Goal: Use online tool/utility: Utilize a website feature to perform a specific function

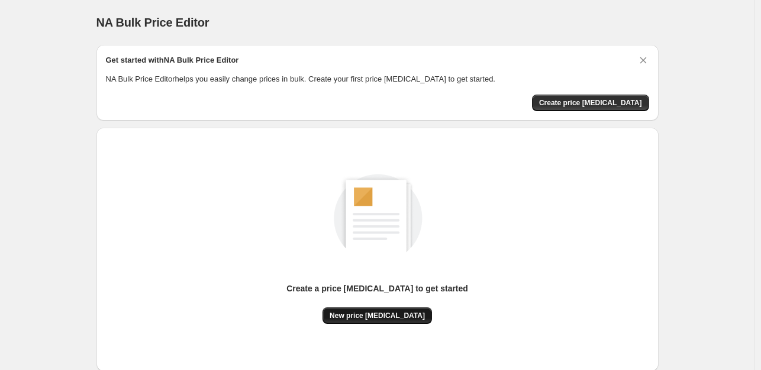
click at [381, 311] on span "New price [MEDICAL_DATA]" at bounding box center [377, 315] width 95 height 9
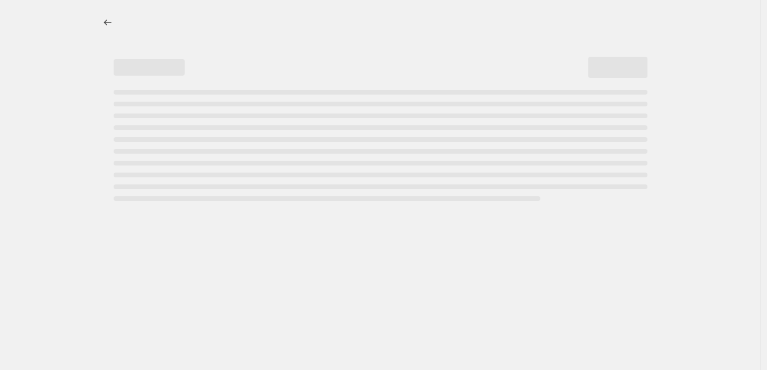
select select "percentage"
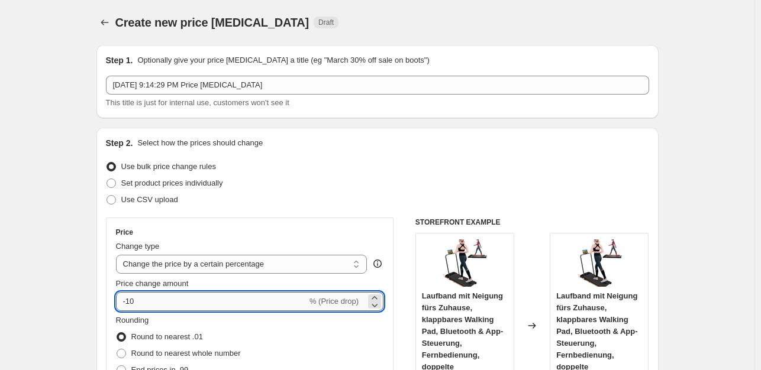
click at [139, 302] on input "-10" at bounding box center [211, 301] width 191 height 19
type input "-1"
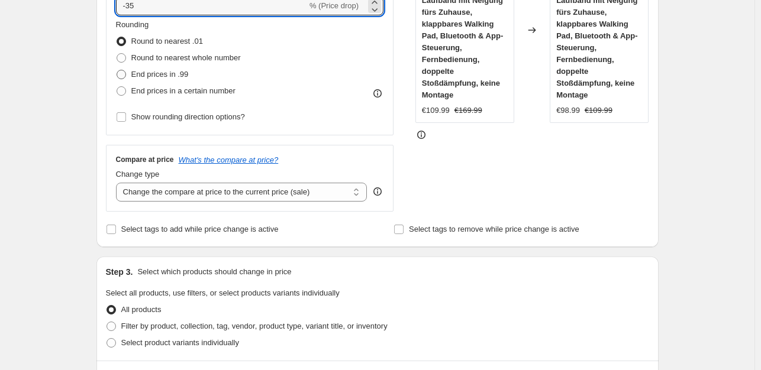
type input "-35"
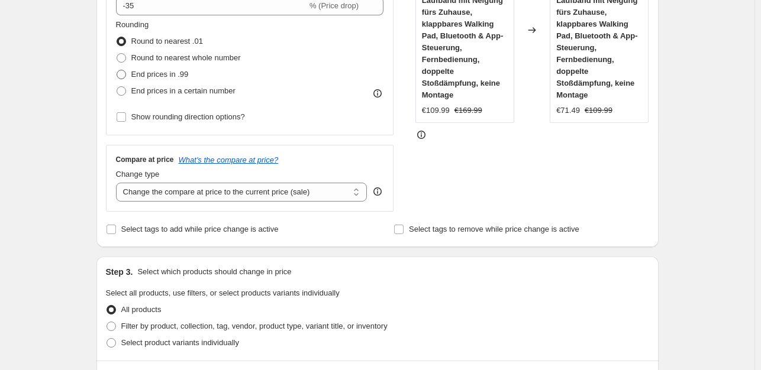
click at [122, 73] on span at bounding box center [121, 74] width 9 height 9
click at [117, 70] on input "End prices in .99" at bounding box center [117, 70] width 1 height 1
radio input "true"
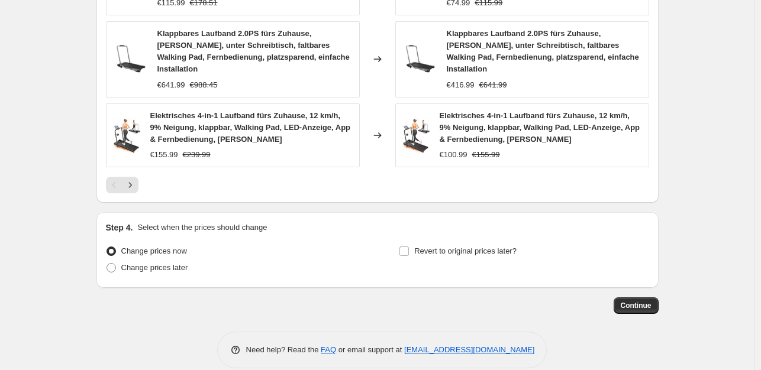
scroll to position [902, 0]
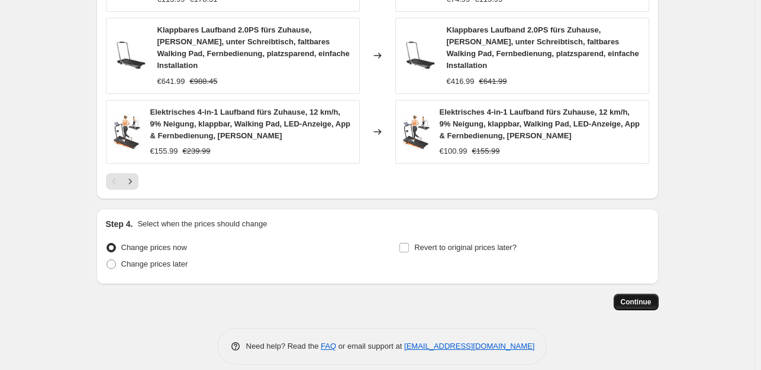
click at [630, 298] on span "Continue" at bounding box center [636, 302] width 31 height 9
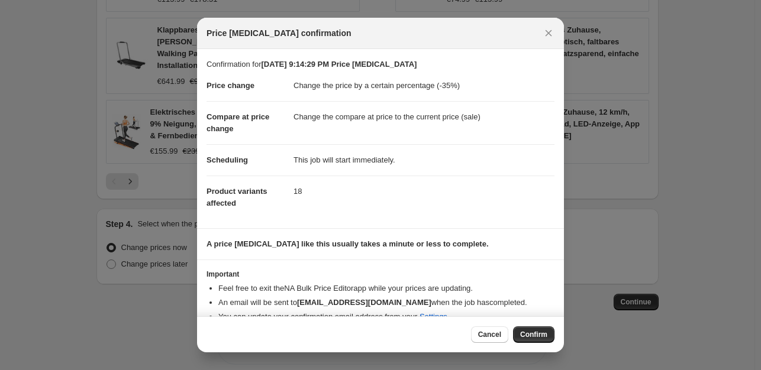
click at [530, 330] on button "Confirm" at bounding box center [533, 335] width 41 height 17
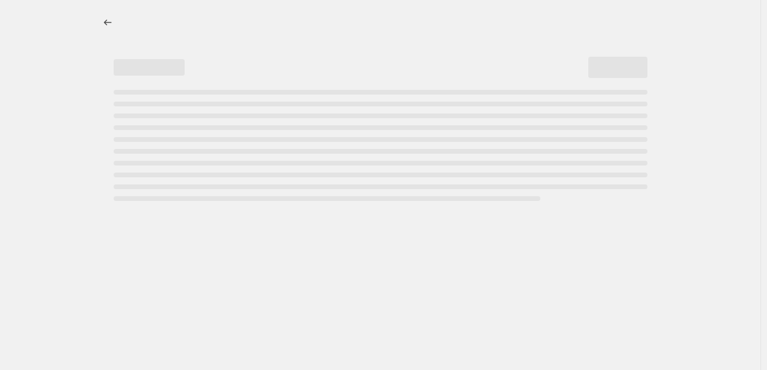
select select "percentage"
